Goal: Task Accomplishment & Management: Manage account settings

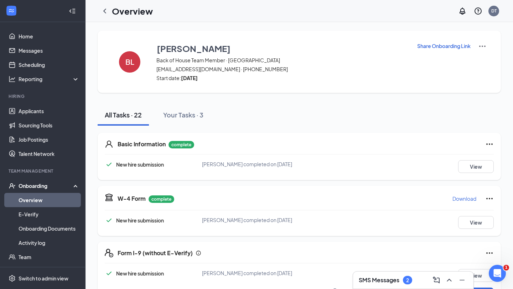
click at [34, 202] on link "Overview" at bounding box center [49, 200] width 61 height 14
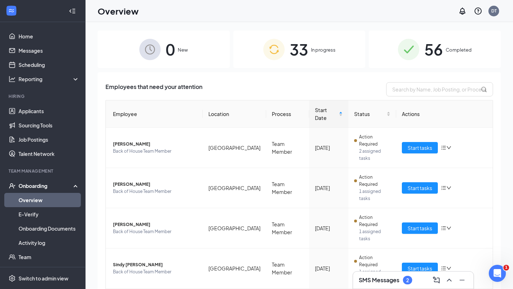
click at [295, 50] on span "33" at bounding box center [299, 49] width 19 height 25
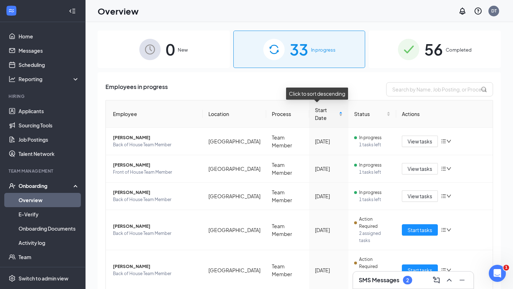
click at [334, 110] on div "Start Date" at bounding box center [329, 114] width 28 height 16
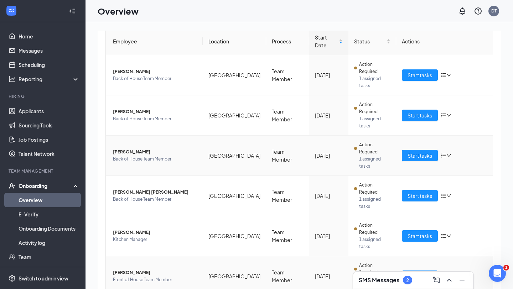
scroll to position [98, 0]
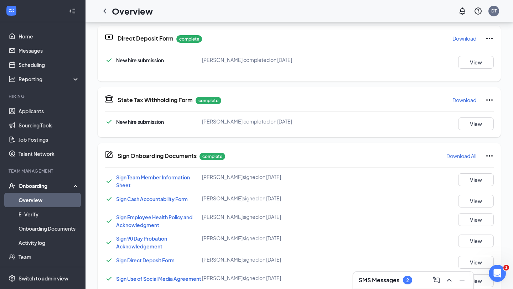
scroll to position [330, 0]
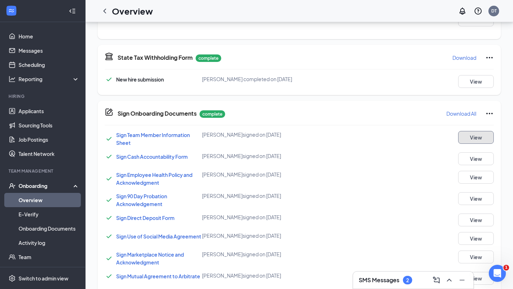
click at [483, 137] on button "View" at bounding box center [476, 137] width 36 height 13
